Goal: Task Accomplishment & Management: Manage account settings

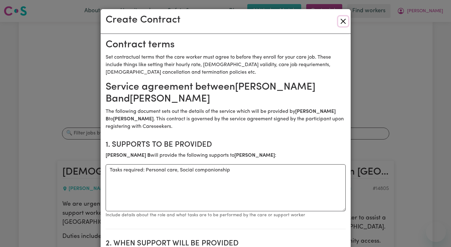
scroll to position [217, 0]
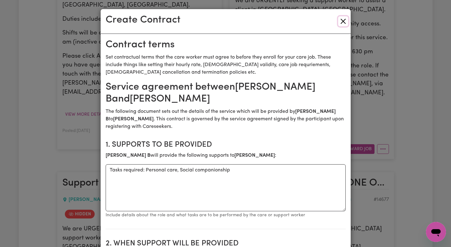
click at [341, 22] on button "Close" at bounding box center [343, 21] width 10 height 10
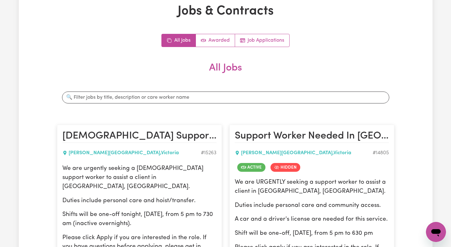
scroll to position [0, 0]
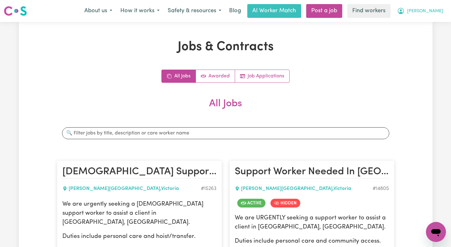
click at [434, 6] on button "Hadi" at bounding box center [420, 10] width 54 height 13
click at [420, 42] on link "Logout" at bounding box center [423, 36] width 50 height 12
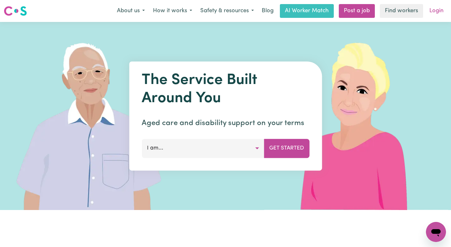
click at [432, 15] on link "Login" at bounding box center [437, 11] width 22 height 14
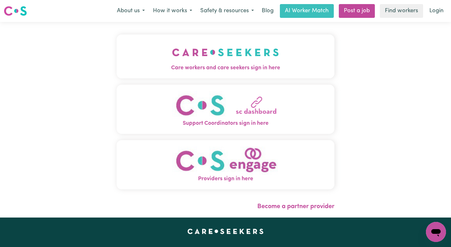
click at [175, 44] on img "Care workers and care seekers sign in here" at bounding box center [225, 52] width 107 height 23
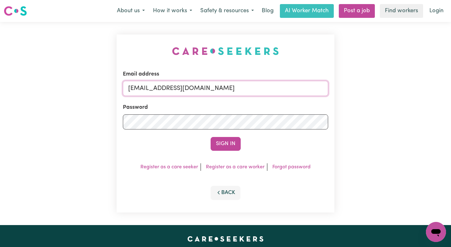
drag, startPoint x: 291, startPoint y: 87, endPoint x: 165, endPoint y: 86, distance: 126.3
click at [165, 86] on input "superuser~LorraineSullivanYS@careseekers.com.au" at bounding box center [226, 88] width 206 height 15
type input "superuser~LeeALC@careseekers.com.au"
click at [211, 137] on button "Sign In" at bounding box center [226, 144] width 30 height 14
